Goal: Transaction & Acquisition: Purchase product/service

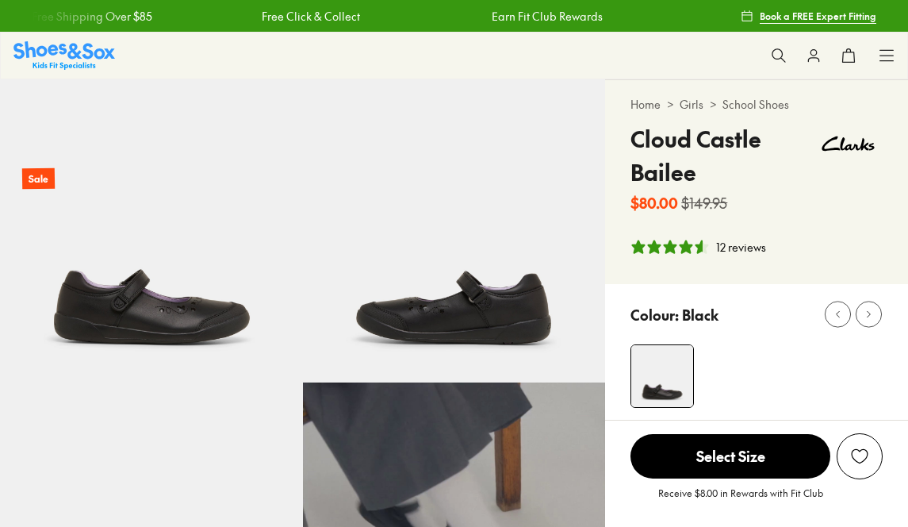
select select "*"
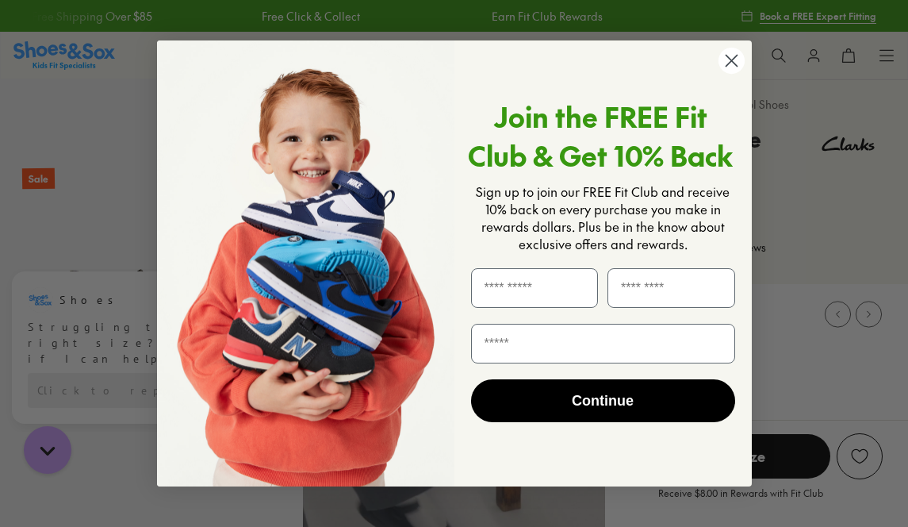
click at [736, 62] on circle "Close dialog" at bounding box center [731, 61] width 26 height 26
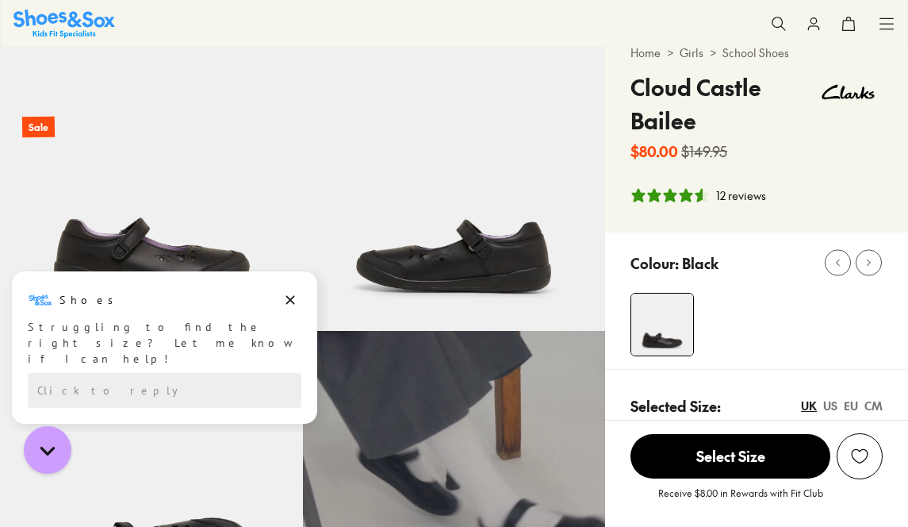
scroll to position [79, 0]
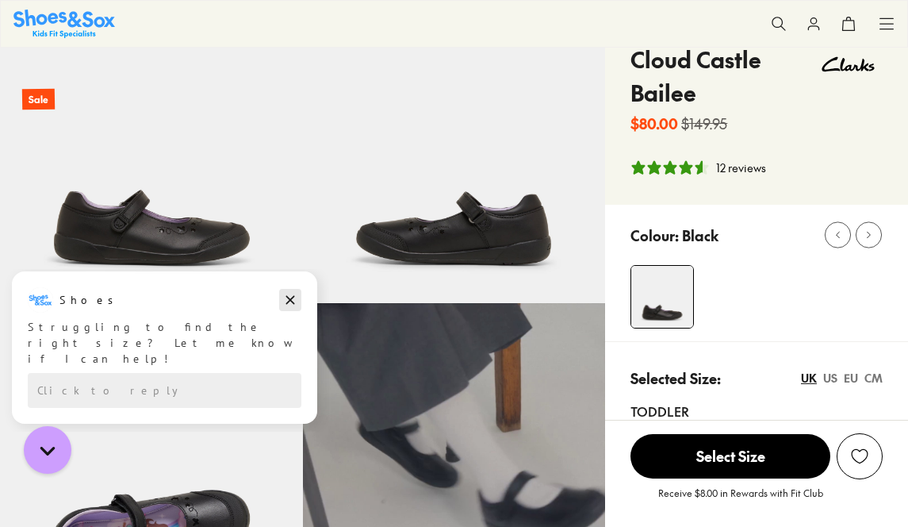
click at [286, 297] on icon "Dismiss campaign" at bounding box center [290, 299] width 16 height 19
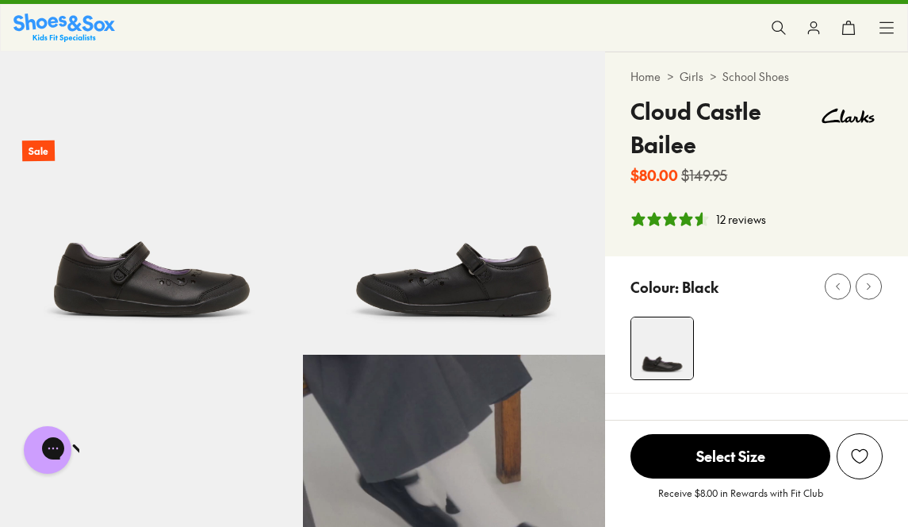
scroll to position [0, 0]
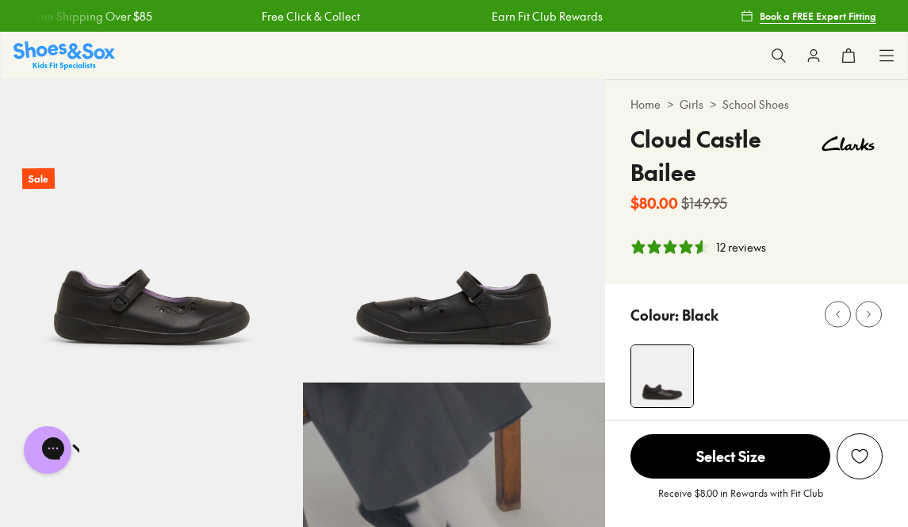
click at [773, 107] on link "School Shoes" at bounding box center [756, 104] width 67 height 17
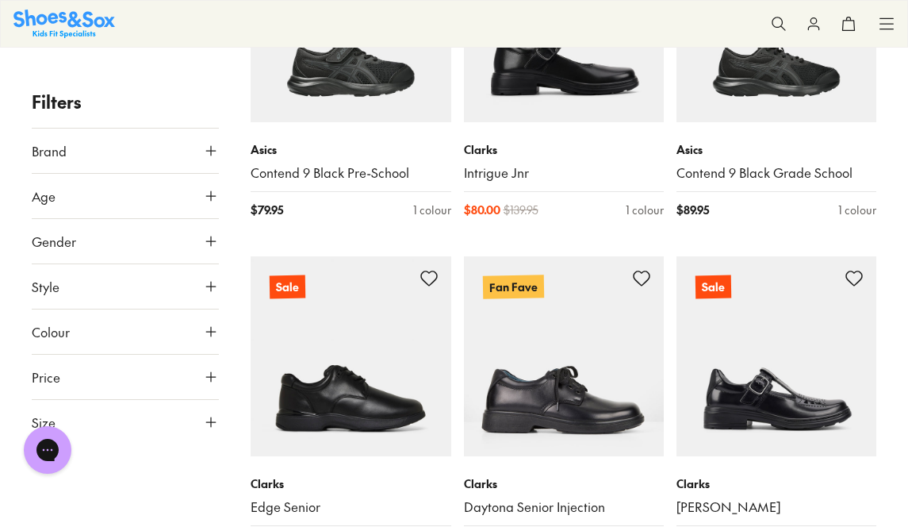
scroll to position [493, 0]
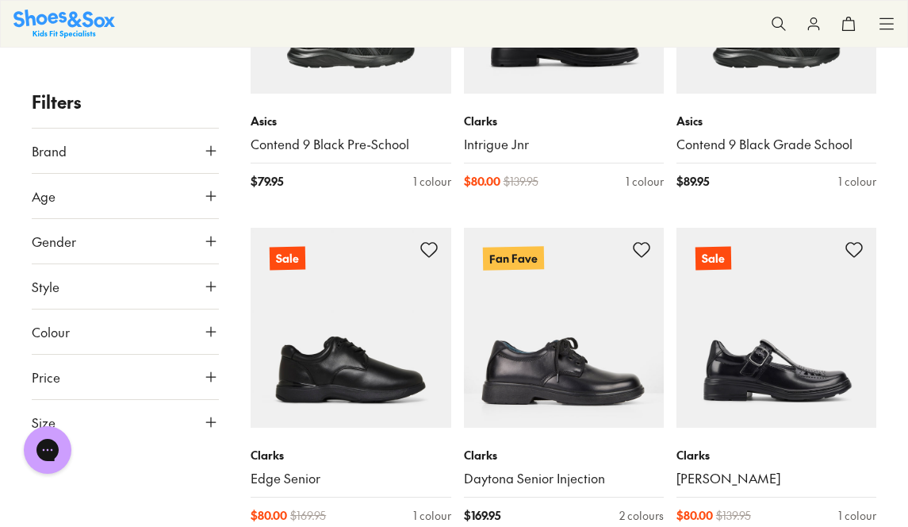
click at [206, 419] on icon at bounding box center [211, 422] width 16 height 16
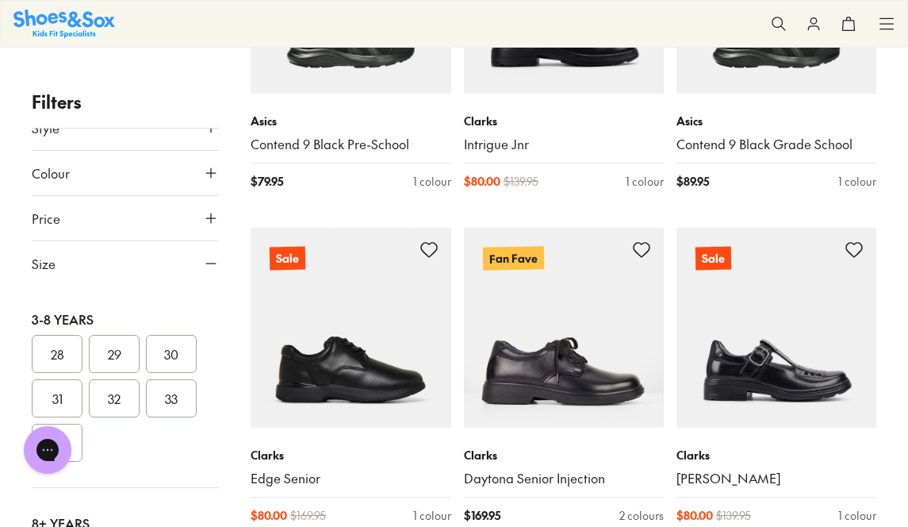
scroll to position [238, 0]
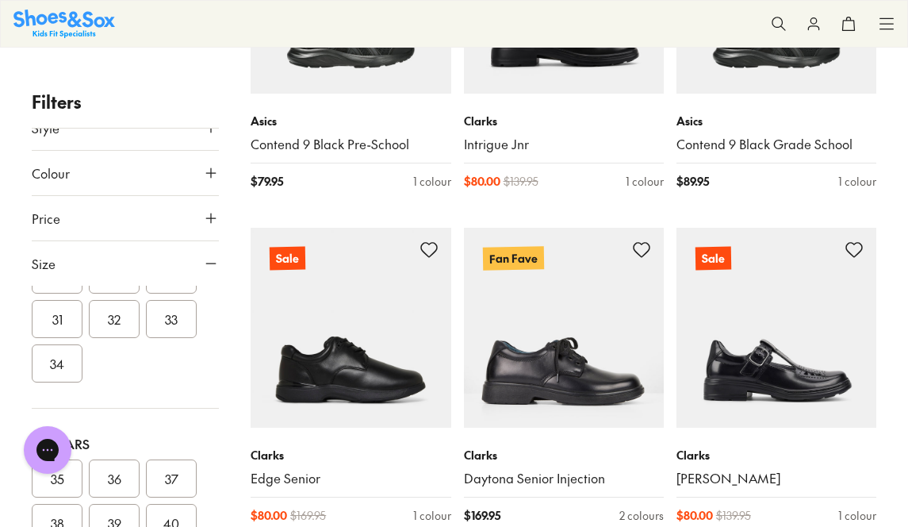
click at [171, 320] on button "33" at bounding box center [171, 319] width 51 height 38
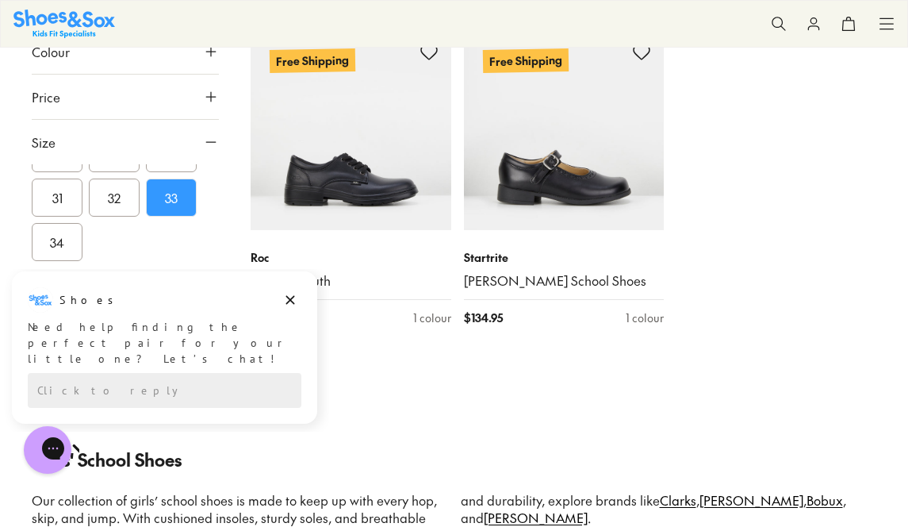
scroll to position [2733, 0]
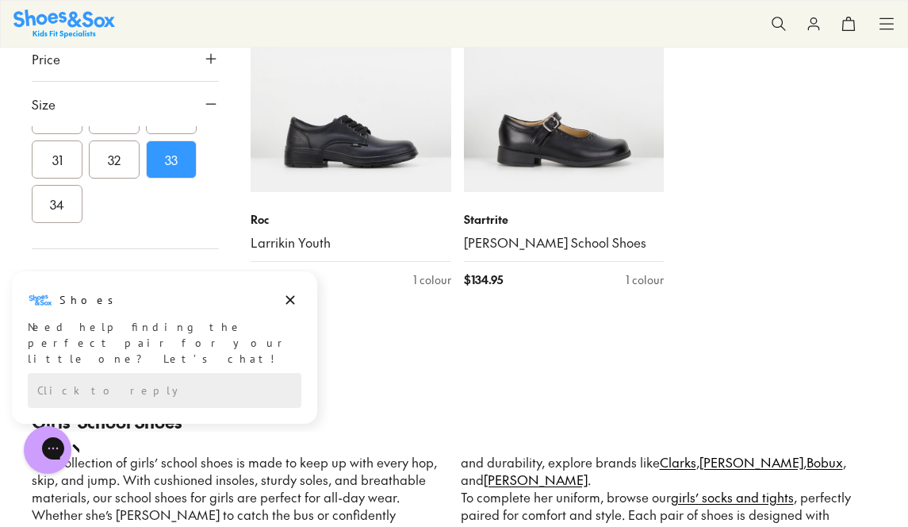
click at [34, 224] on button "34" at bounding box center [57, 205] width 51 height 38
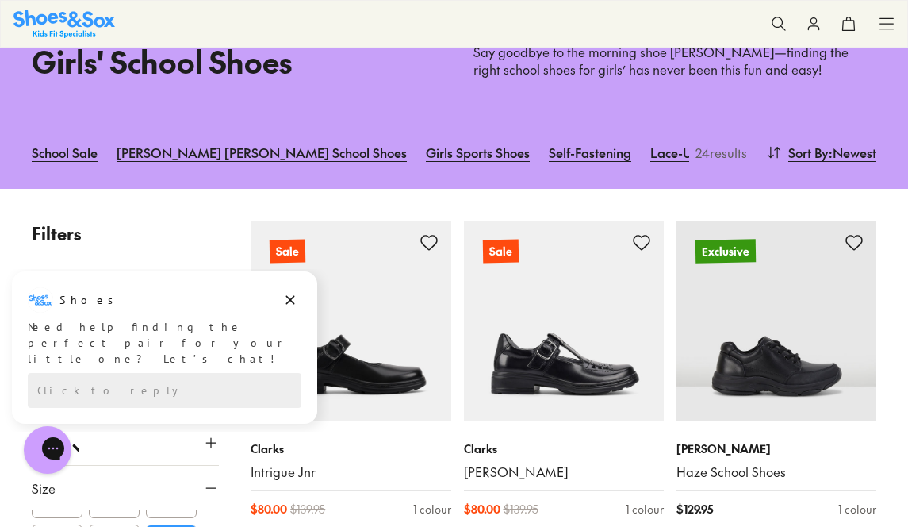
scroll to position [324, 0]
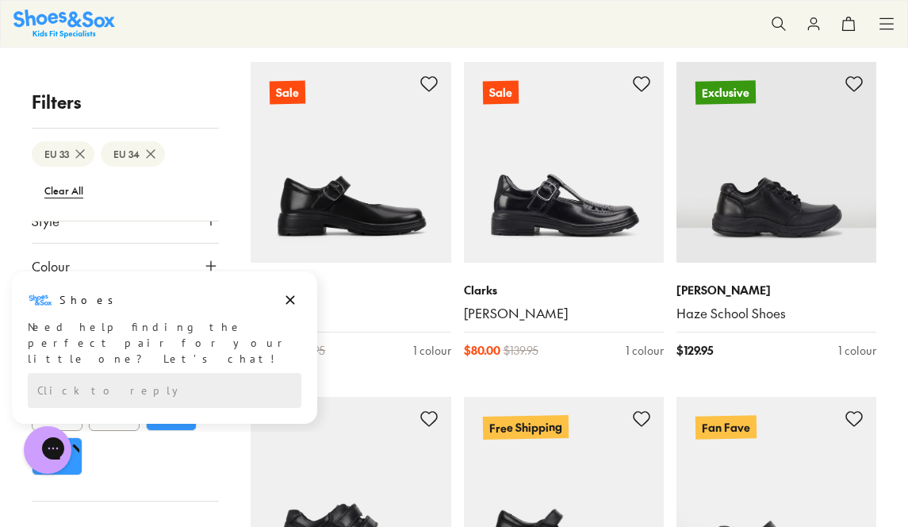
click at [176, 421] on html "Shoes Shoes says: Need help finding the perfect pair for your little one? Let’s…" at bounding box center [164, 346] width 329 height 155
click at [76, 152] on icon at bounding box center [80, 154] width 16 height 16
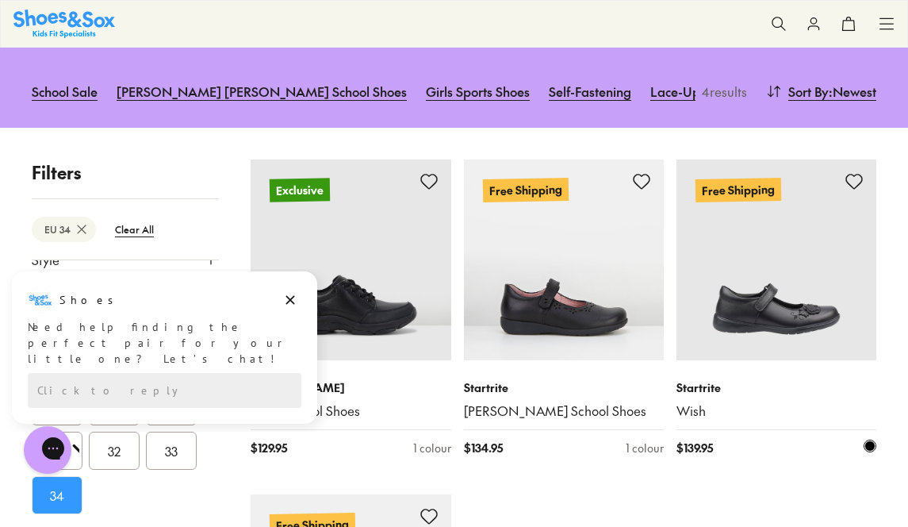
scroll to position [482, 0]
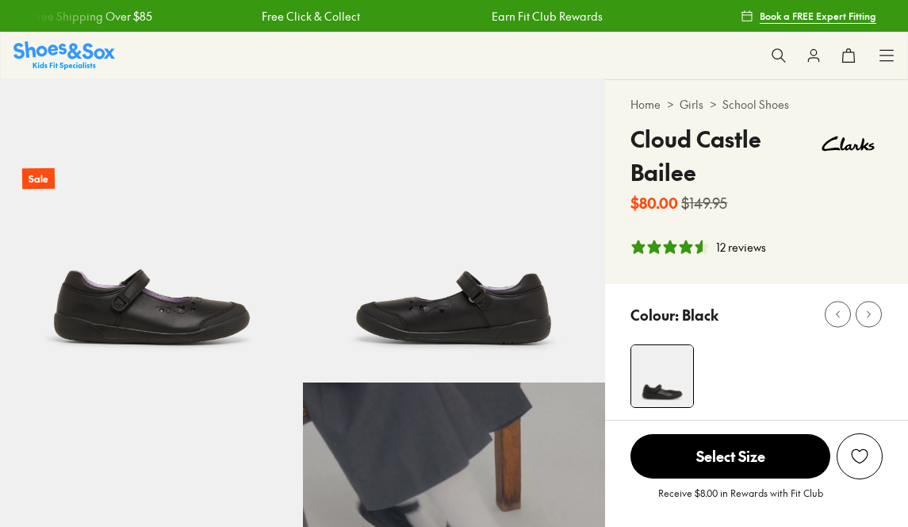
select select "*"
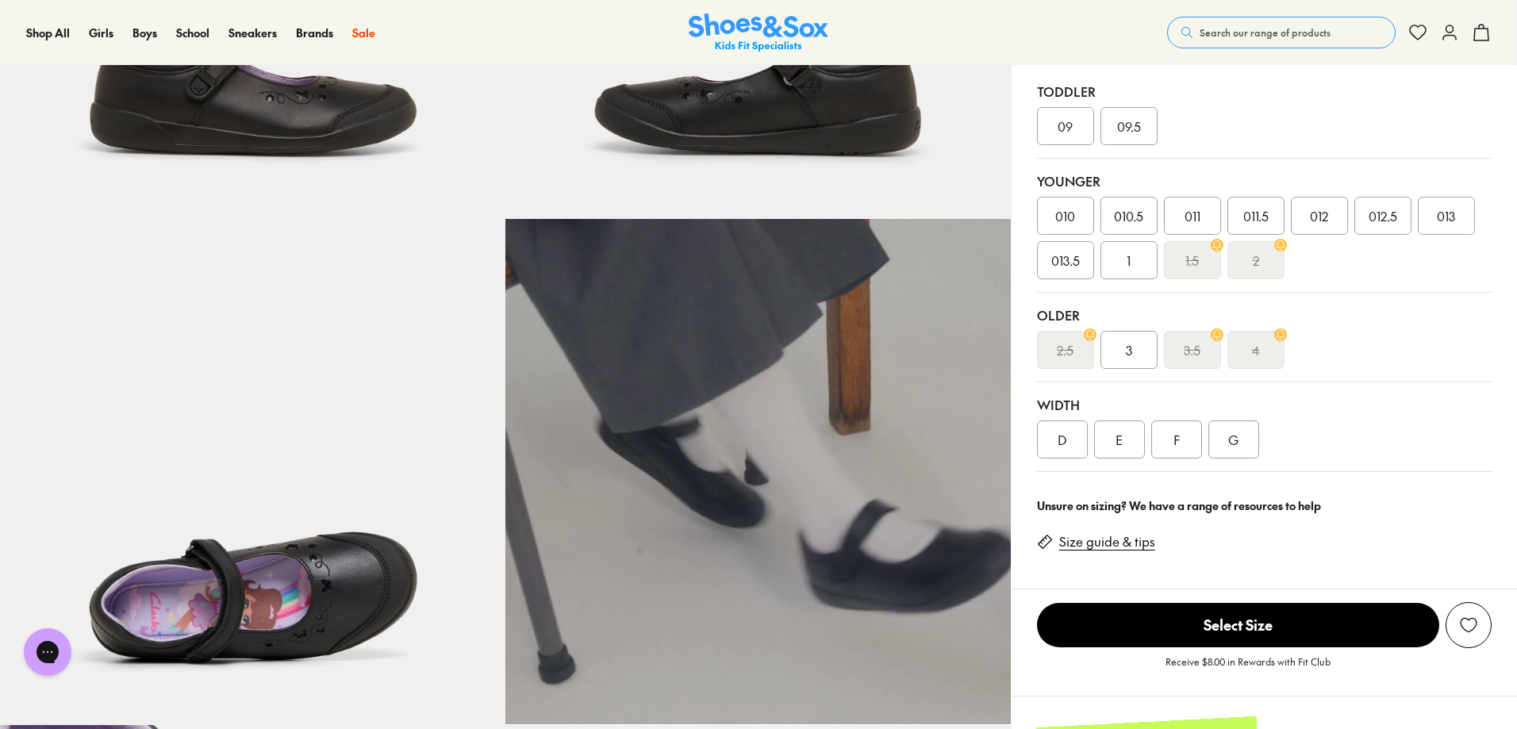
scroll to position [397, 0]
